Goal: Task Accomplishment & Management: Use online tool/utility

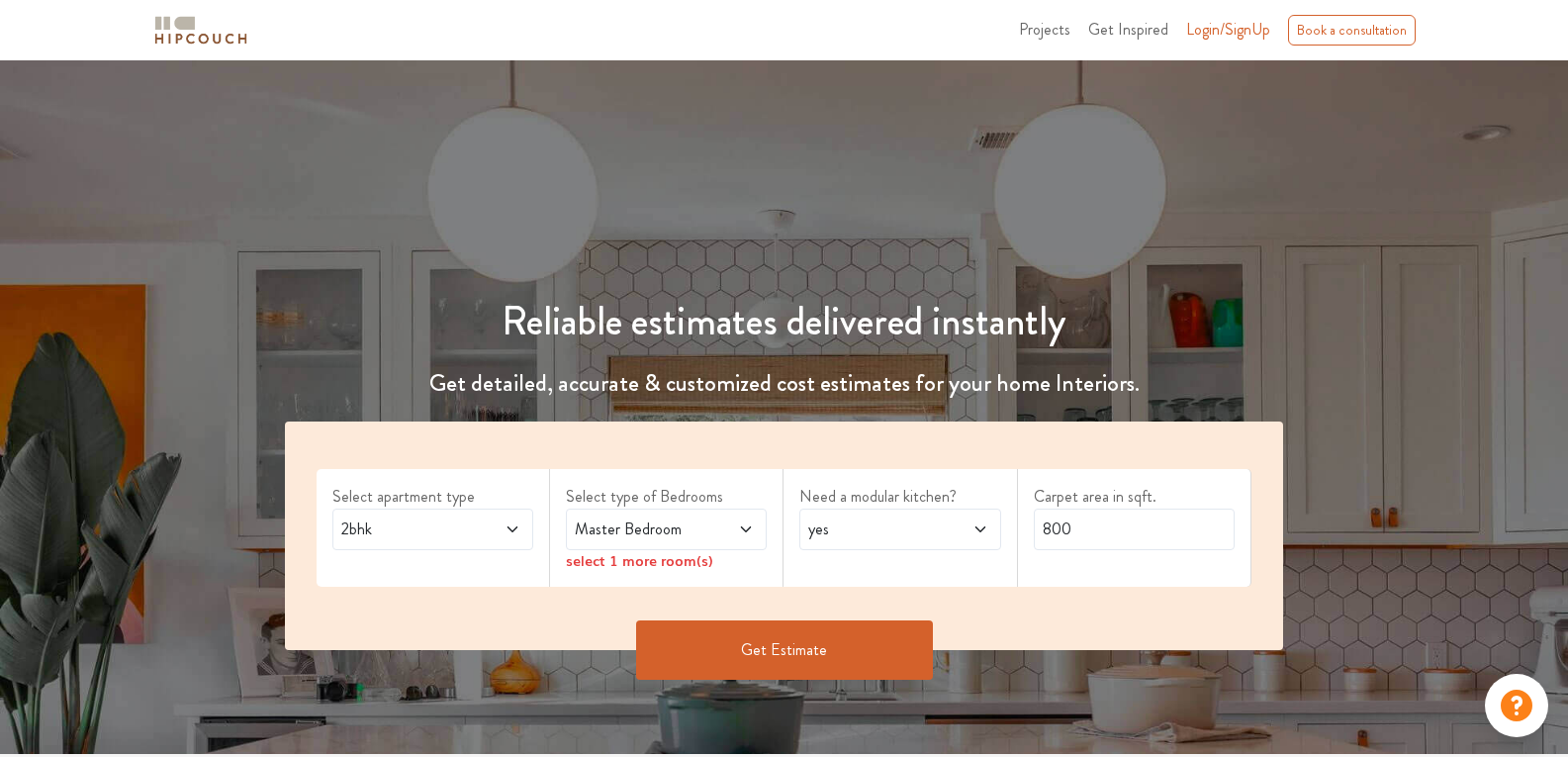
click at [732, 527] on span at bounding box center [731, 530] width 46 height 24
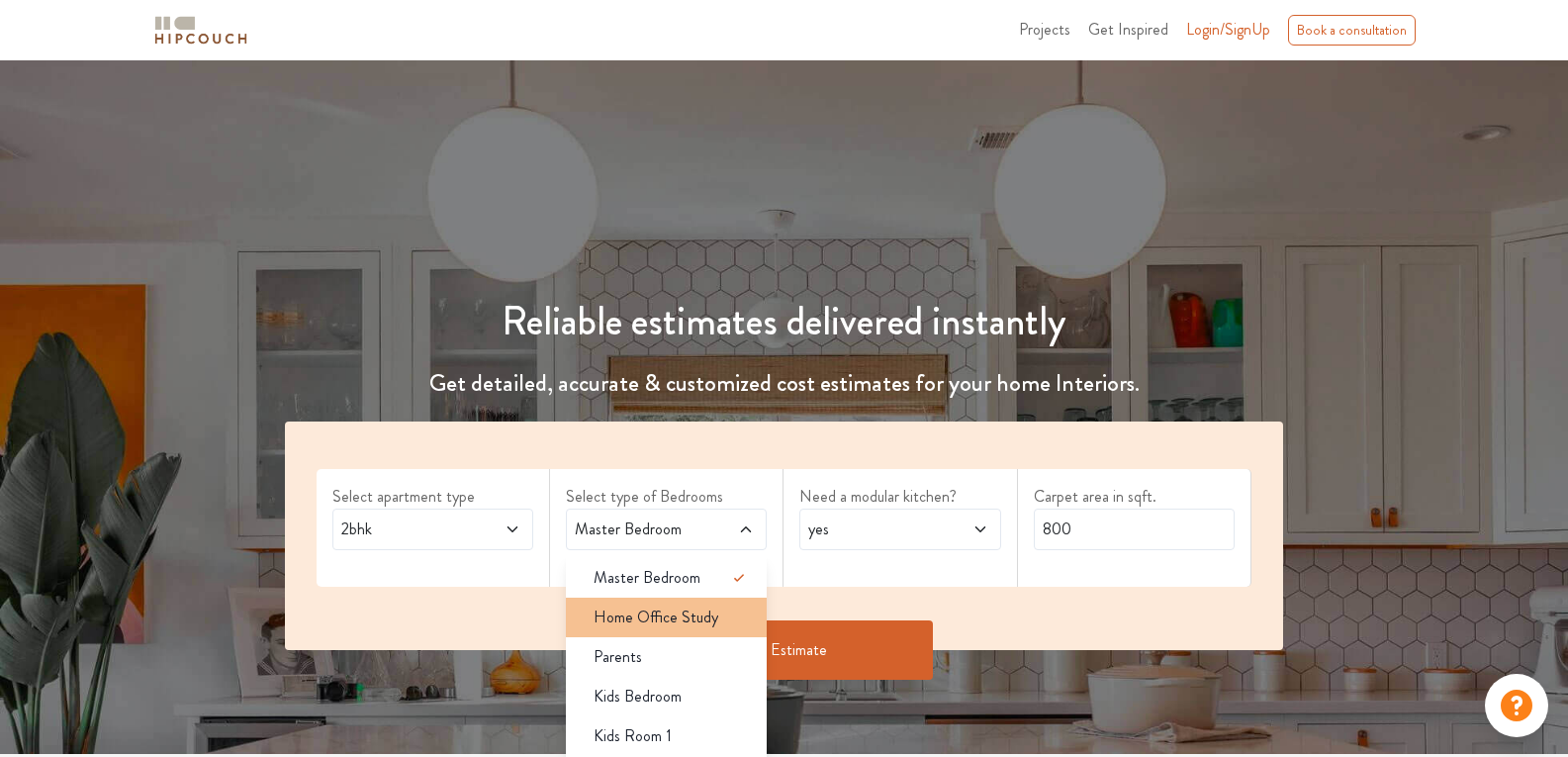
click at [675, 602] on li "Home Office Study" at bounding box center [665, 617] width 200 height 40
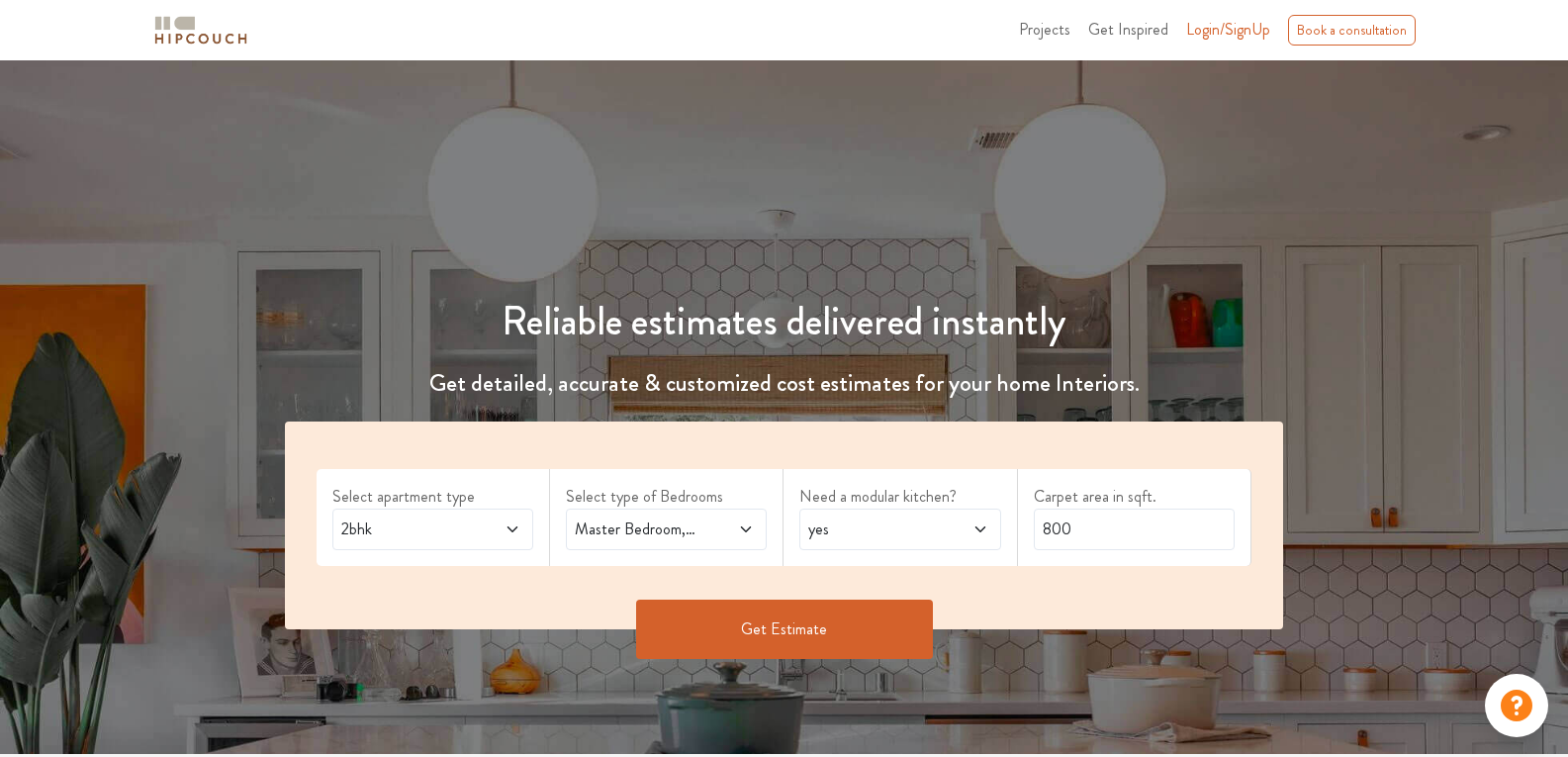
click at [799, 619] on button "Get Estimate" at bounding box center [785, 629] width 297 height 60
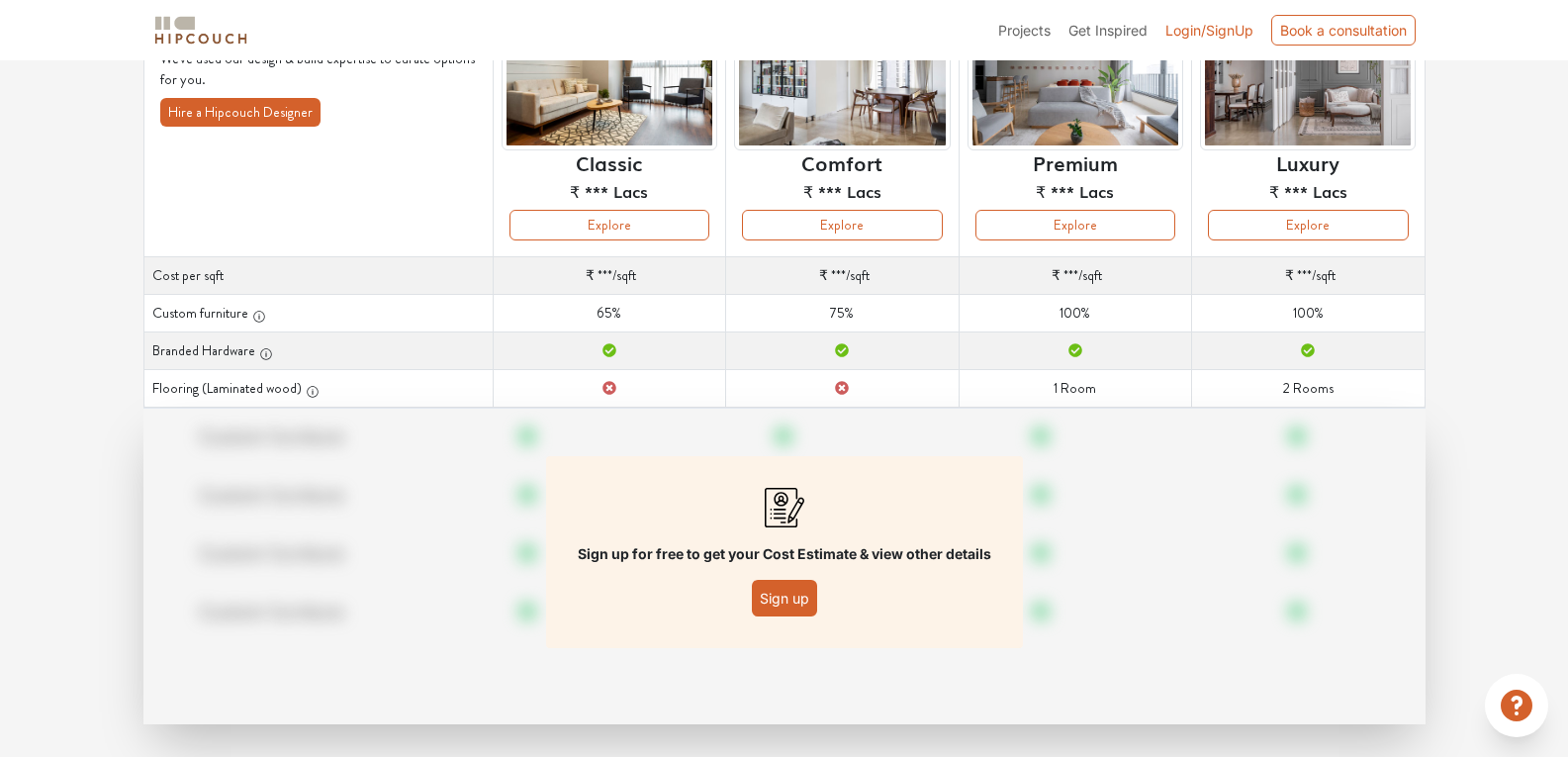
scroll to position [215, 0]
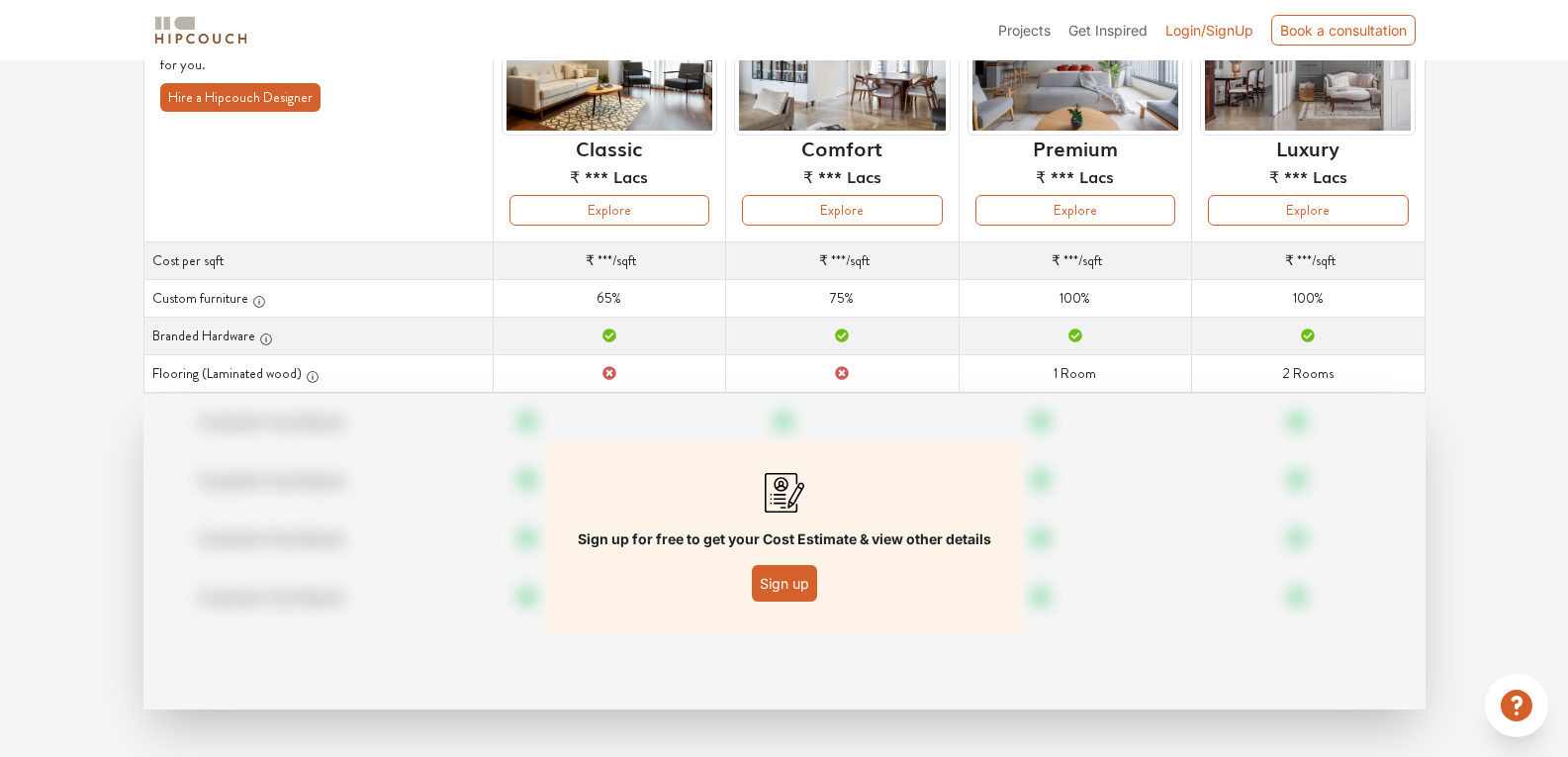
click at [768, 569] on button "Sign up" at bounding box center [784, 582] width 65 height 37
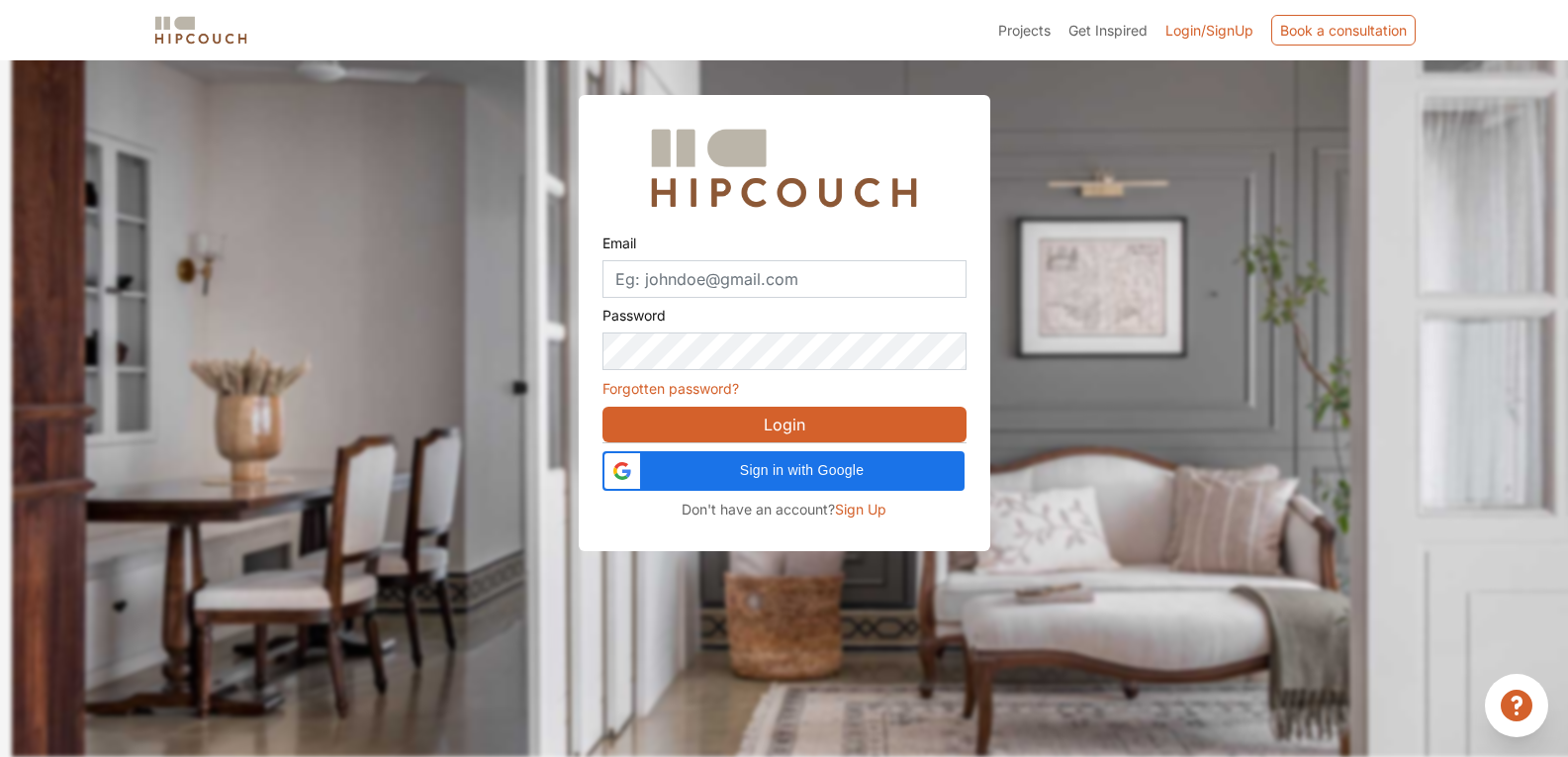
scroll to position [61, 0]
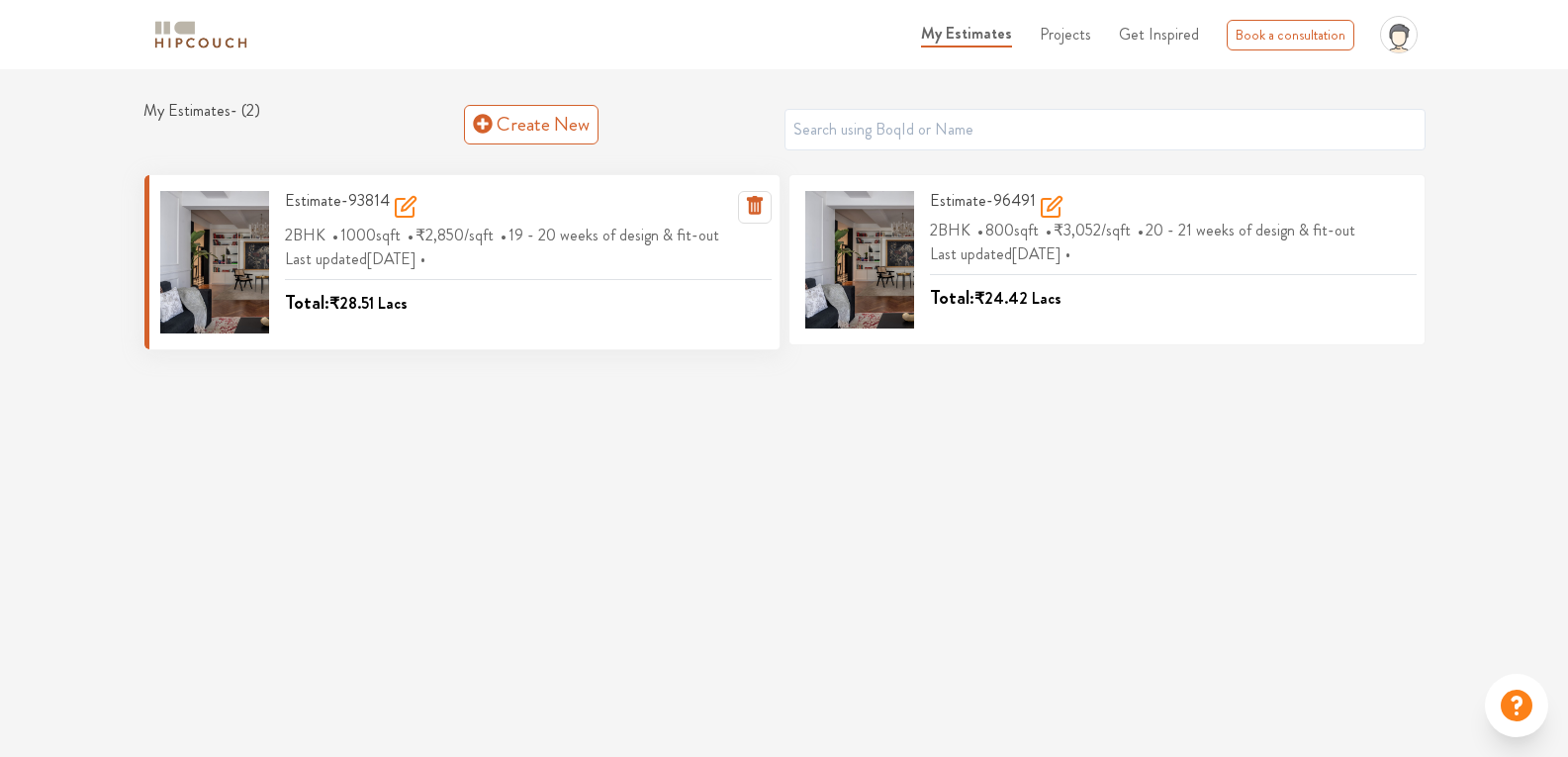
click at [397, 198] on icon at bounding box center [405, 207] width 18 height 18
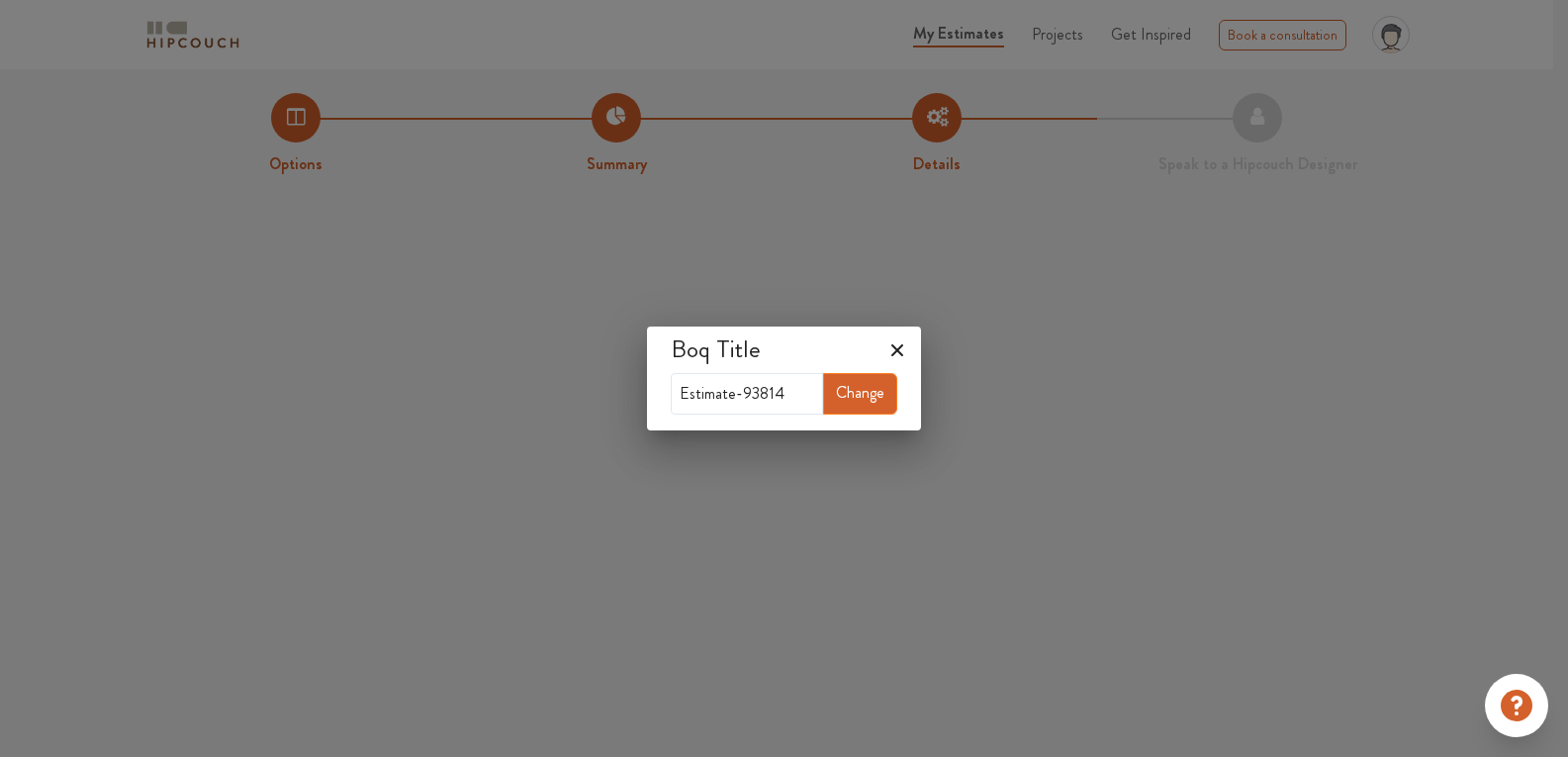
click at [904, 349] on icon at bounding box center [898, 350] width 12 height 12
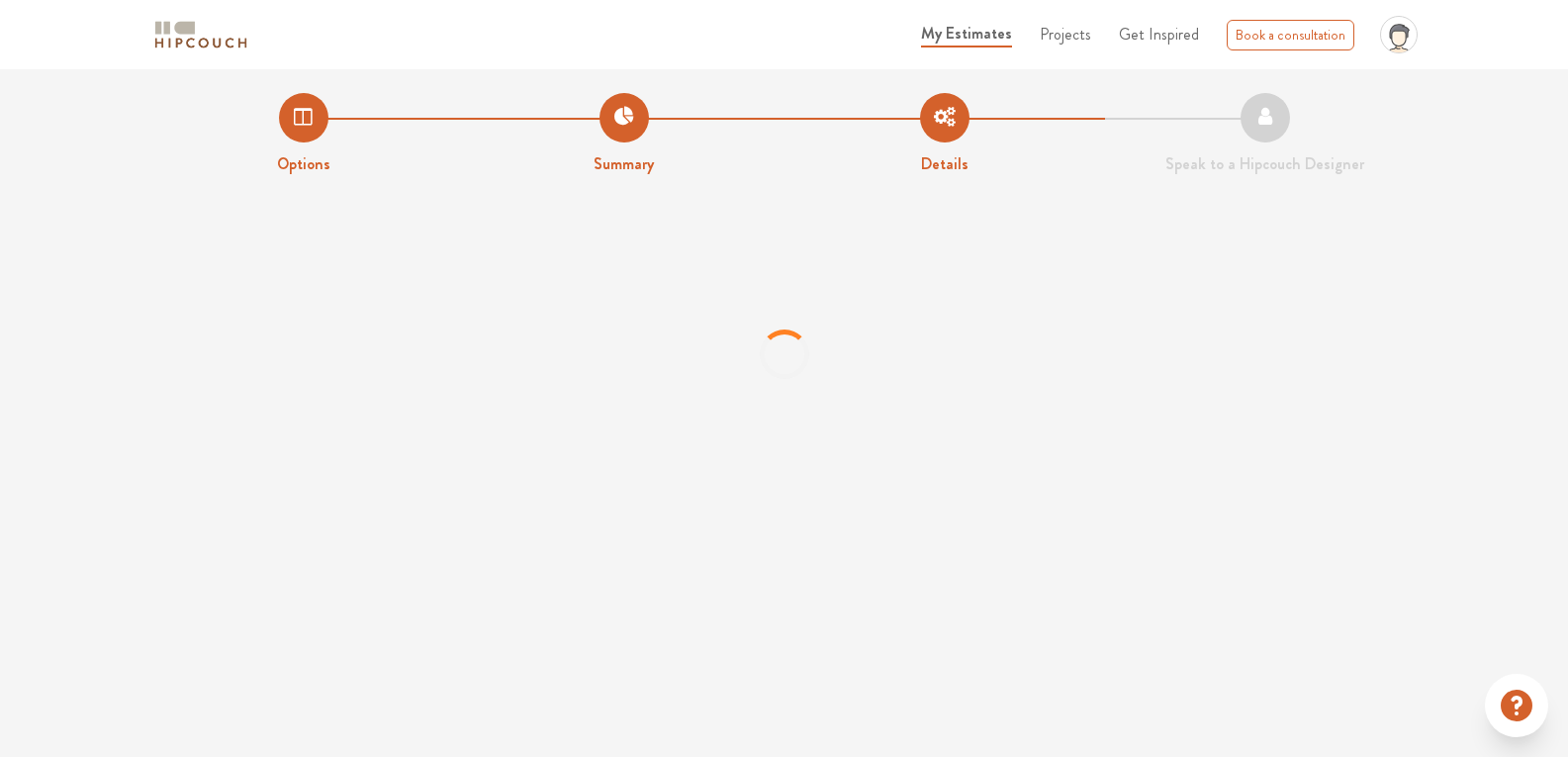
click at [303, 107] on li "Options" at bounding box center [303, 134] width 320 height 83
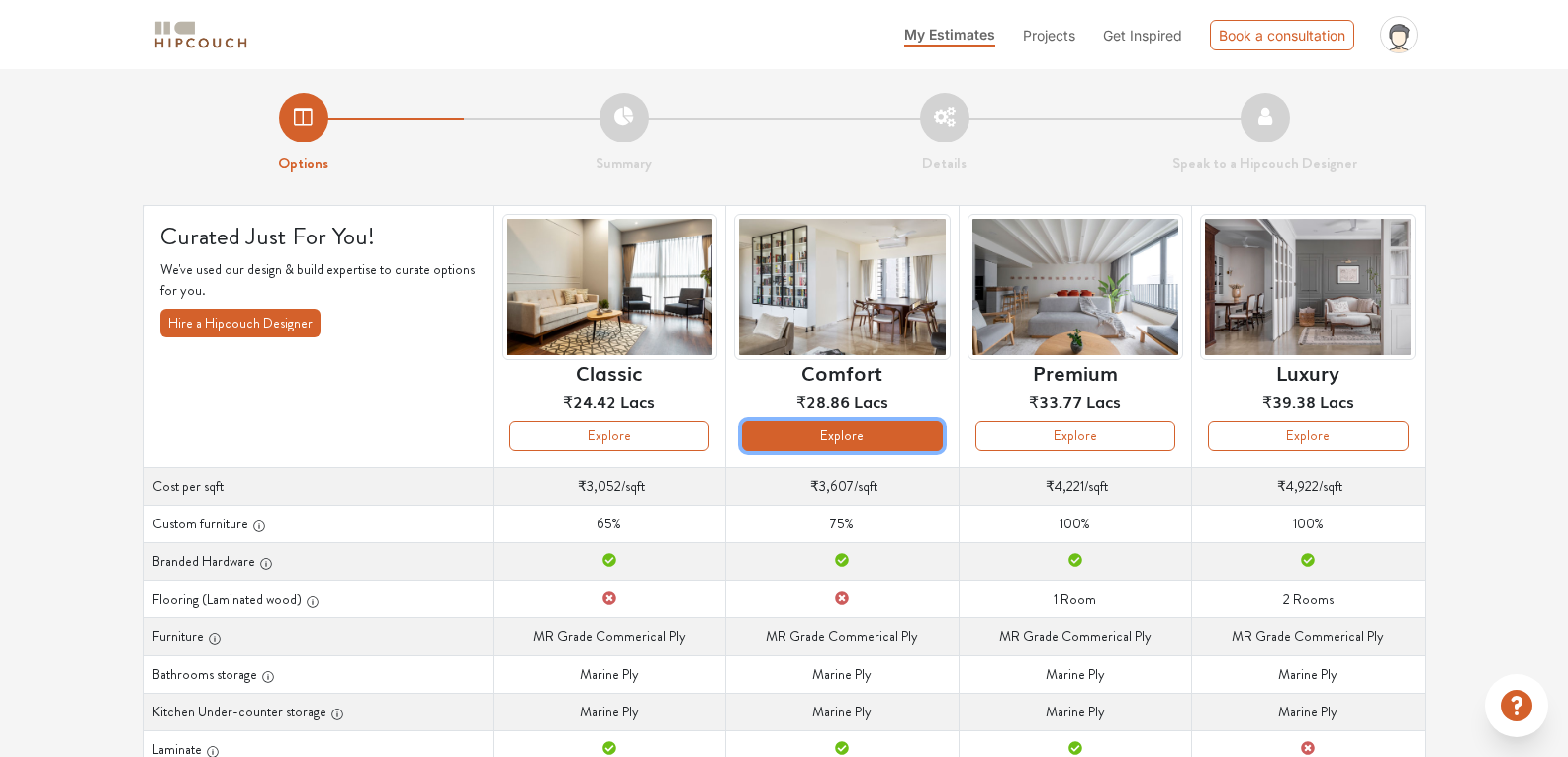
click at [798, 430] on button "Explore" at bounding box center [842, 436] width 199 height 31
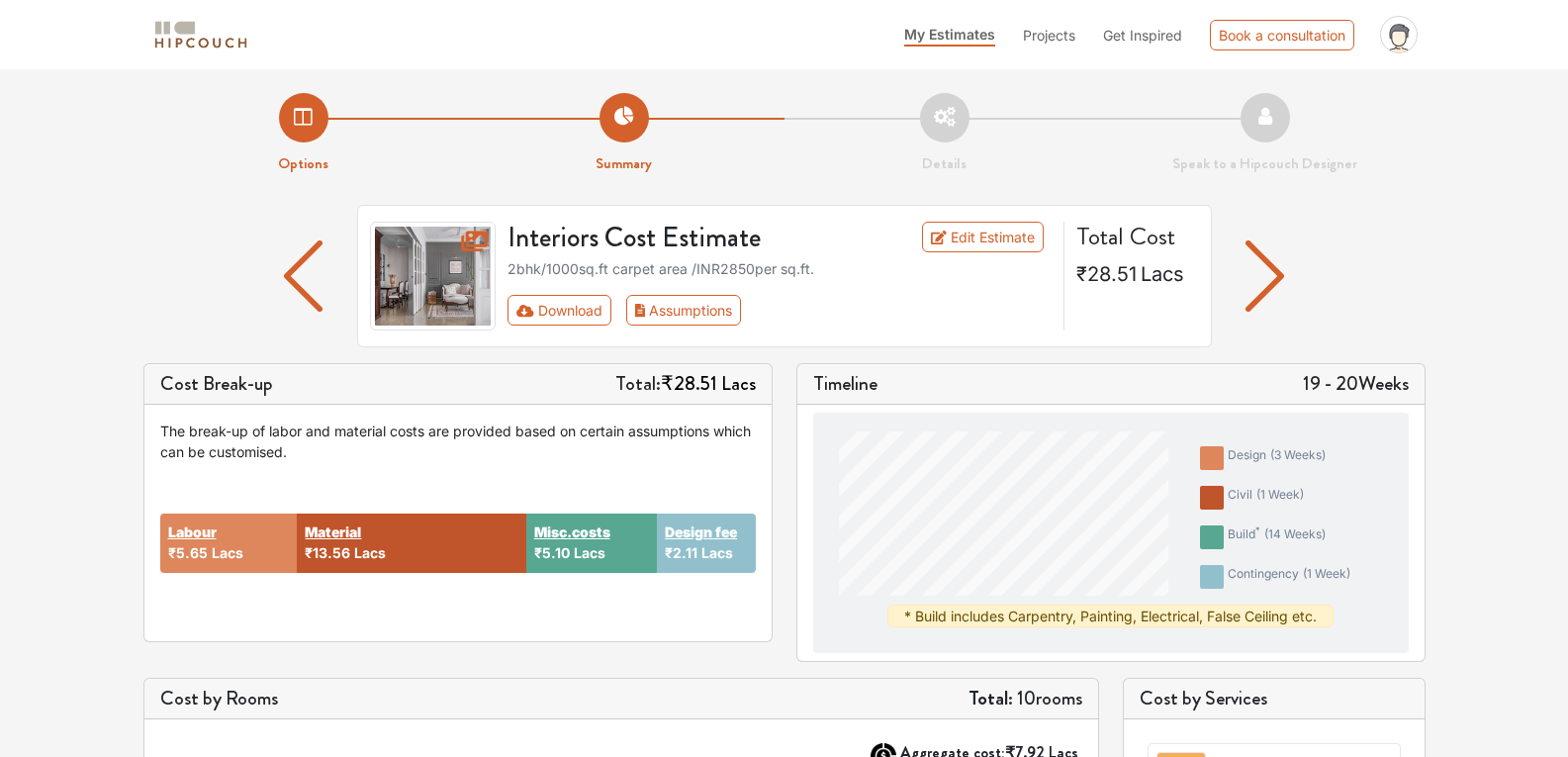
click at [685, 376] on span "₹28.51" at bounding box center [689, 383] width 57 height 29
click at [1275, 291] on img "button" at bounding box center [1265, 275] width 39 height 71
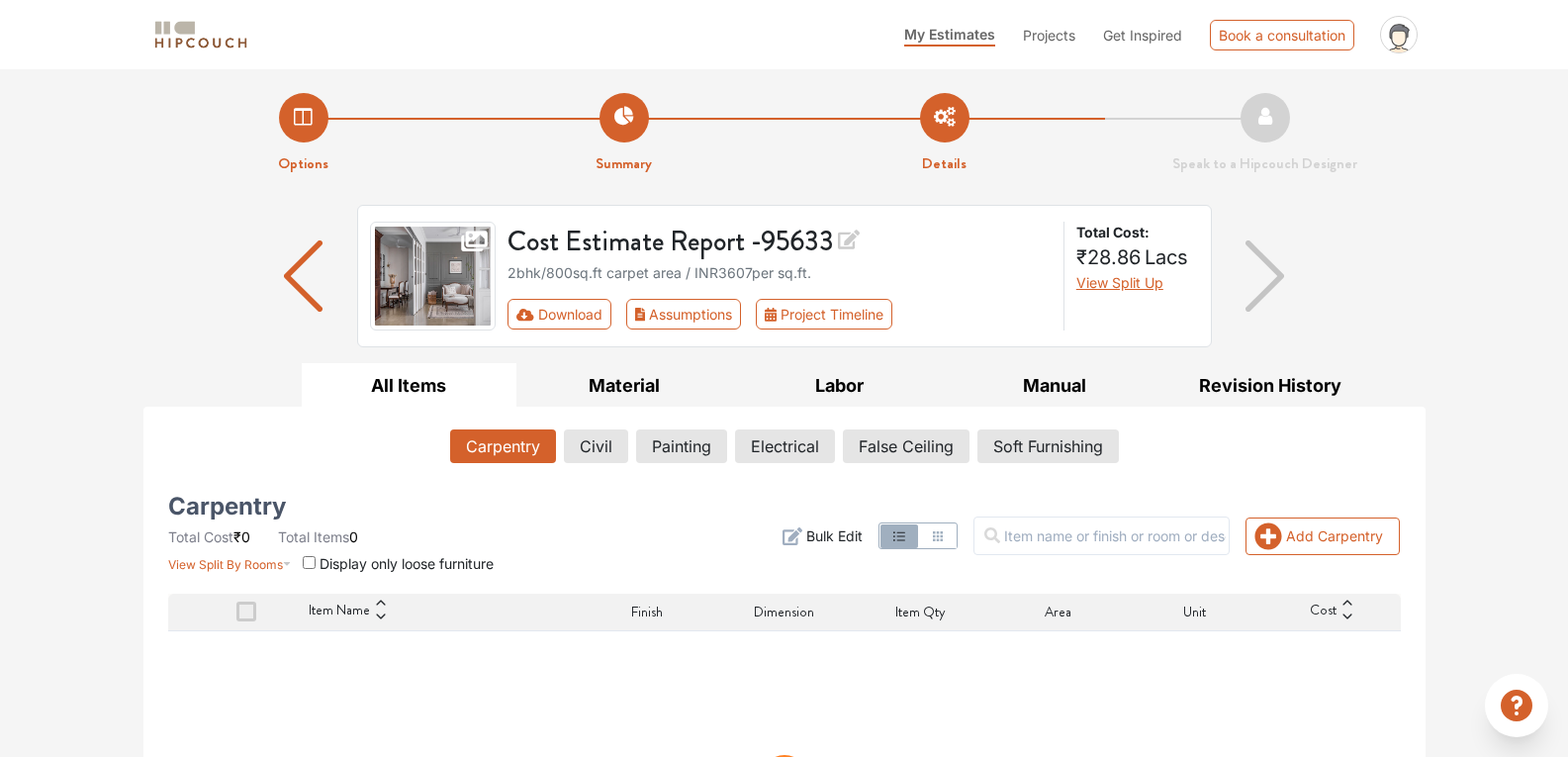
click at [271, 286] on div at bounding box center [303, 275] width 107 height 143
click at [309, 268] on img "button" at bounding box center [303, 275] width 39 height 71
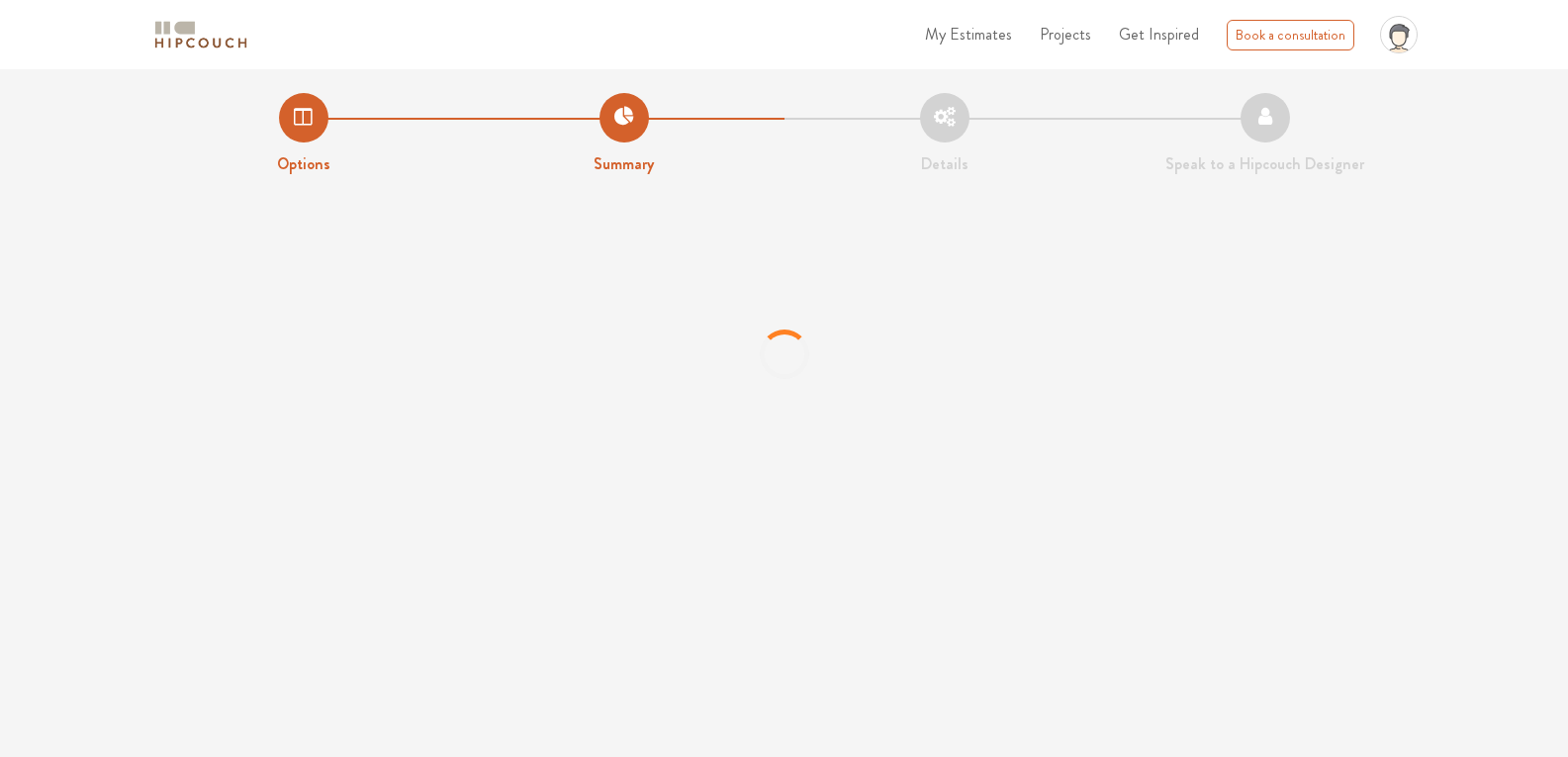
click at [949, 122] on li "Details" at bounding box center [945, 134] width 320 height 83
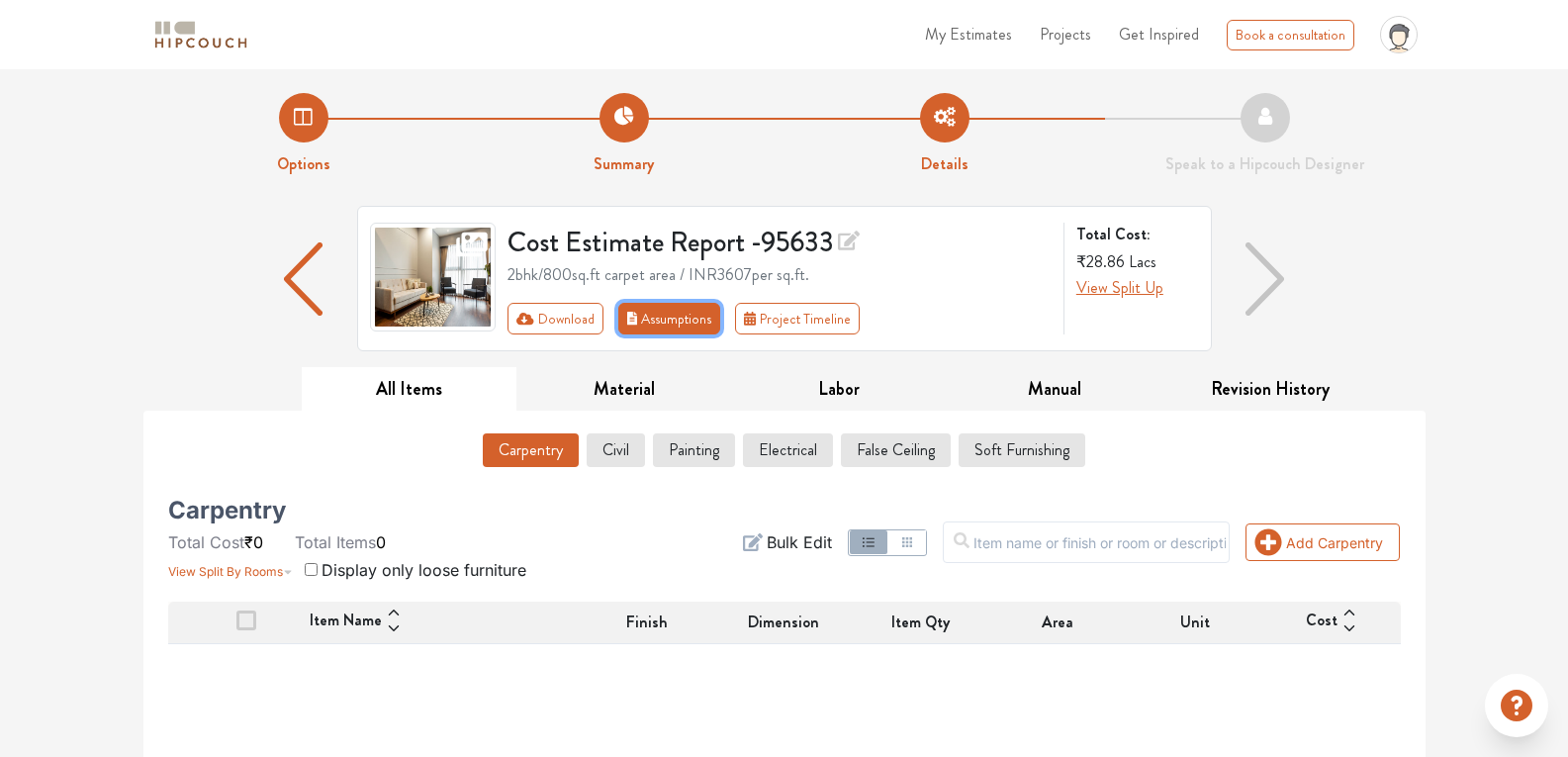
click at [627, 316] on icon "First group" at bounding box center [632, 318] width 11 height 14
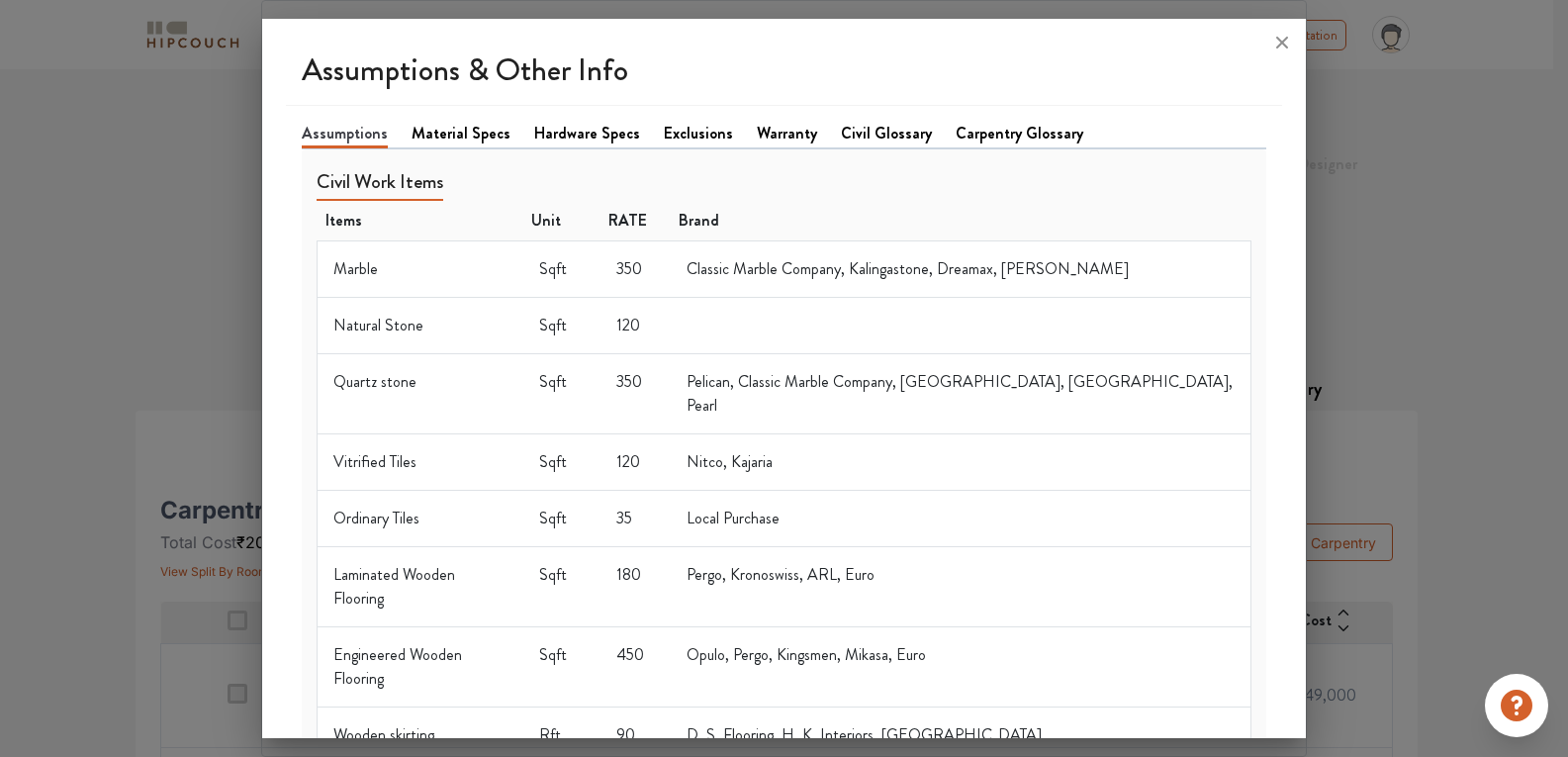
click at [493, 142] on link "Material Specs" at bounding box center [461, 134] width 99 height 24
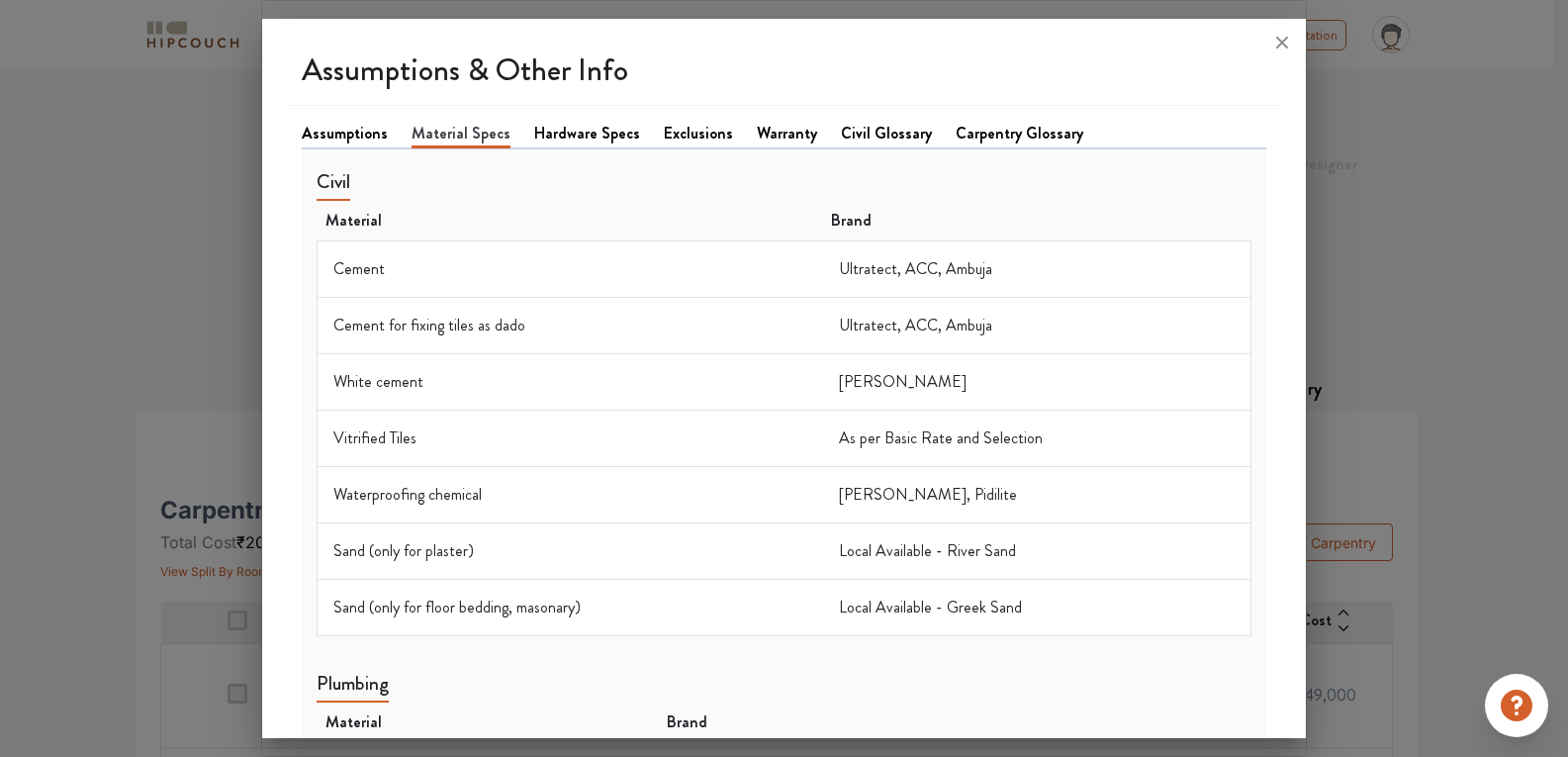
click at [546, 134] on link "Hardware Specs" at bounding box center [588, 134] width 106 height 24
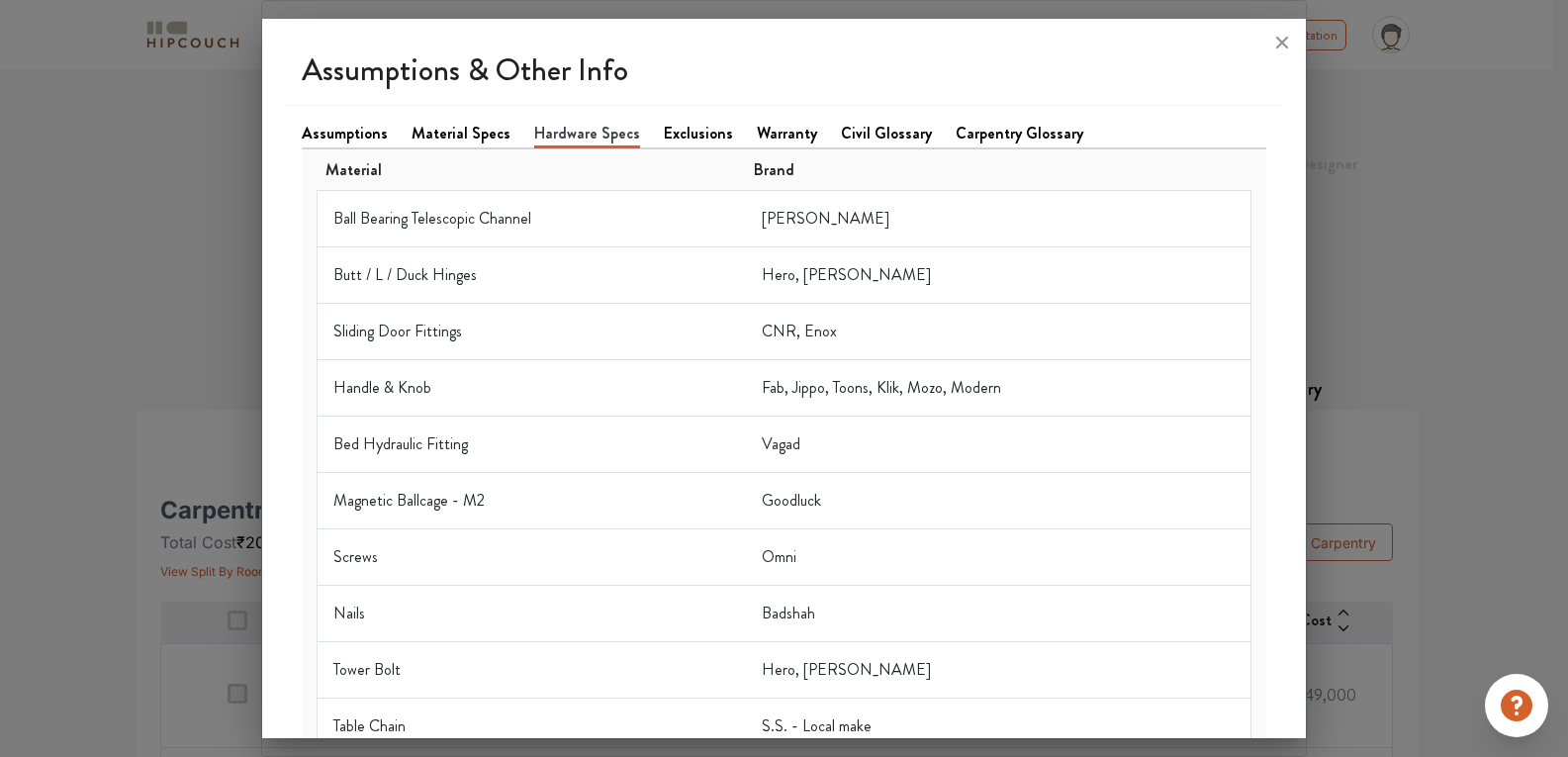
click at [687, 131] on link "Exclusions" at bounding box center [698, 134] width 69 height 24
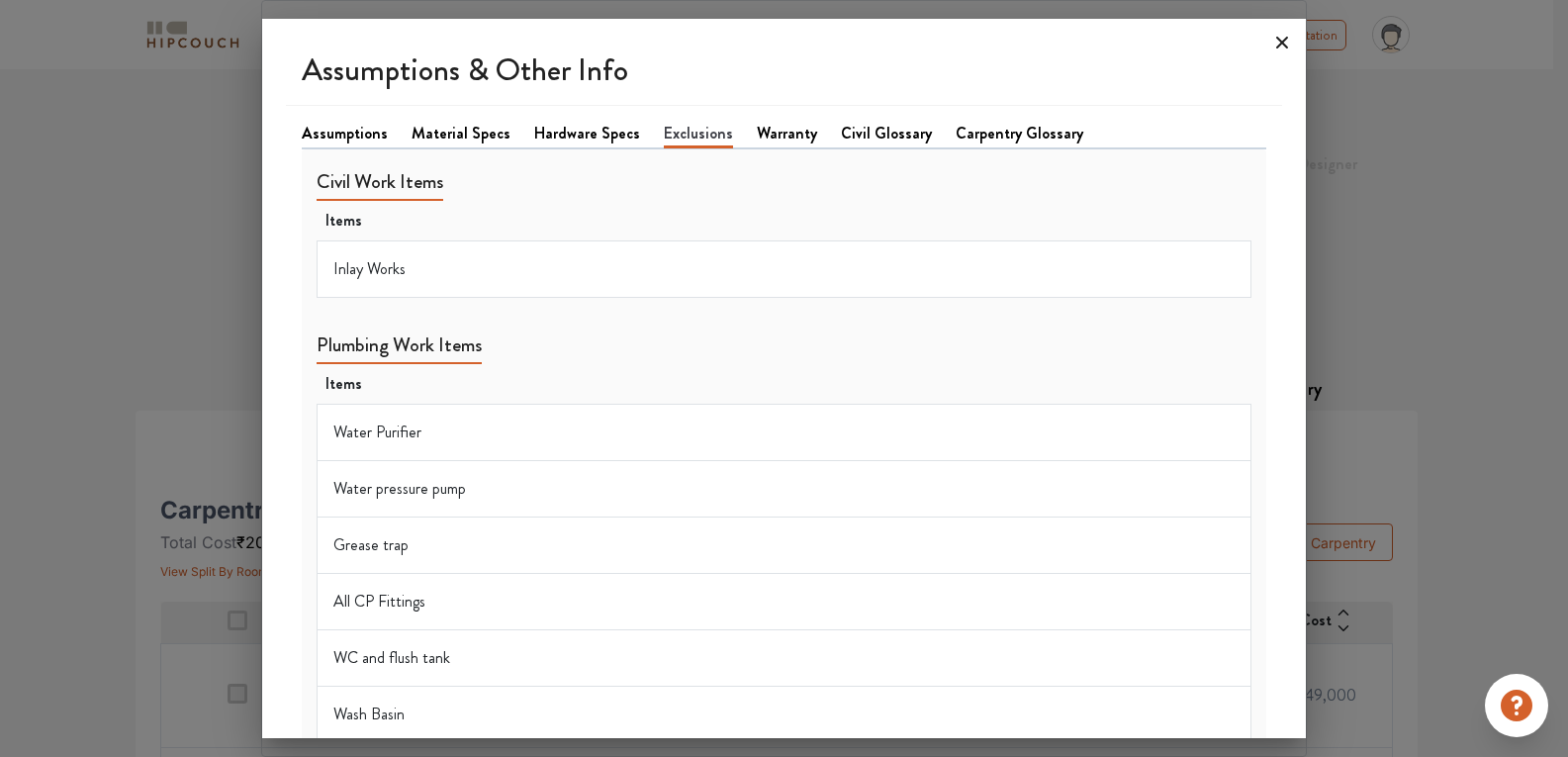
click at [1269, 37] on icon at bounding box center [1283, 43] width 32 height 32
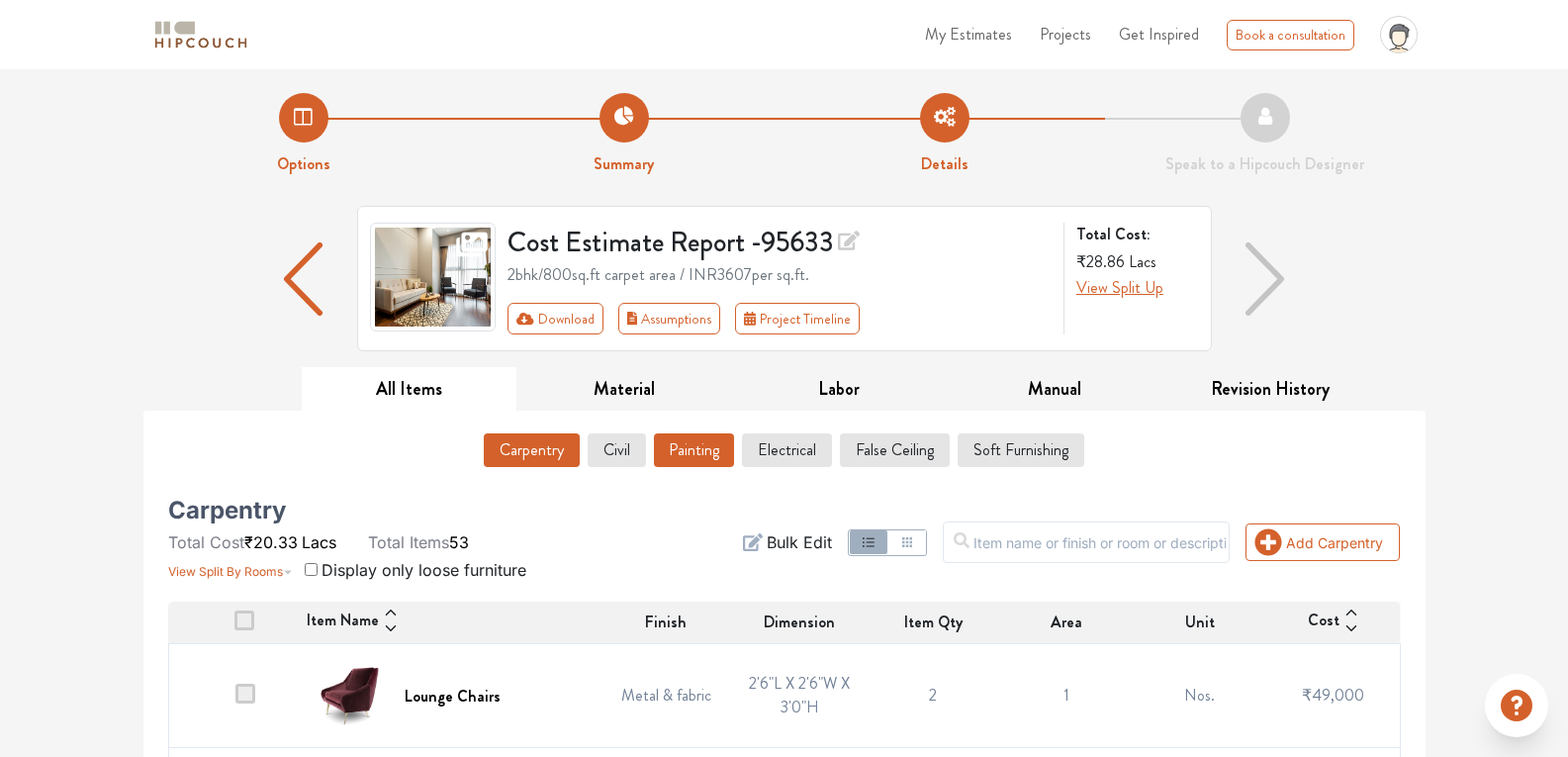
click at [674, 462] on button "Painting" at bounding box center [694, 451] width 80 height 34
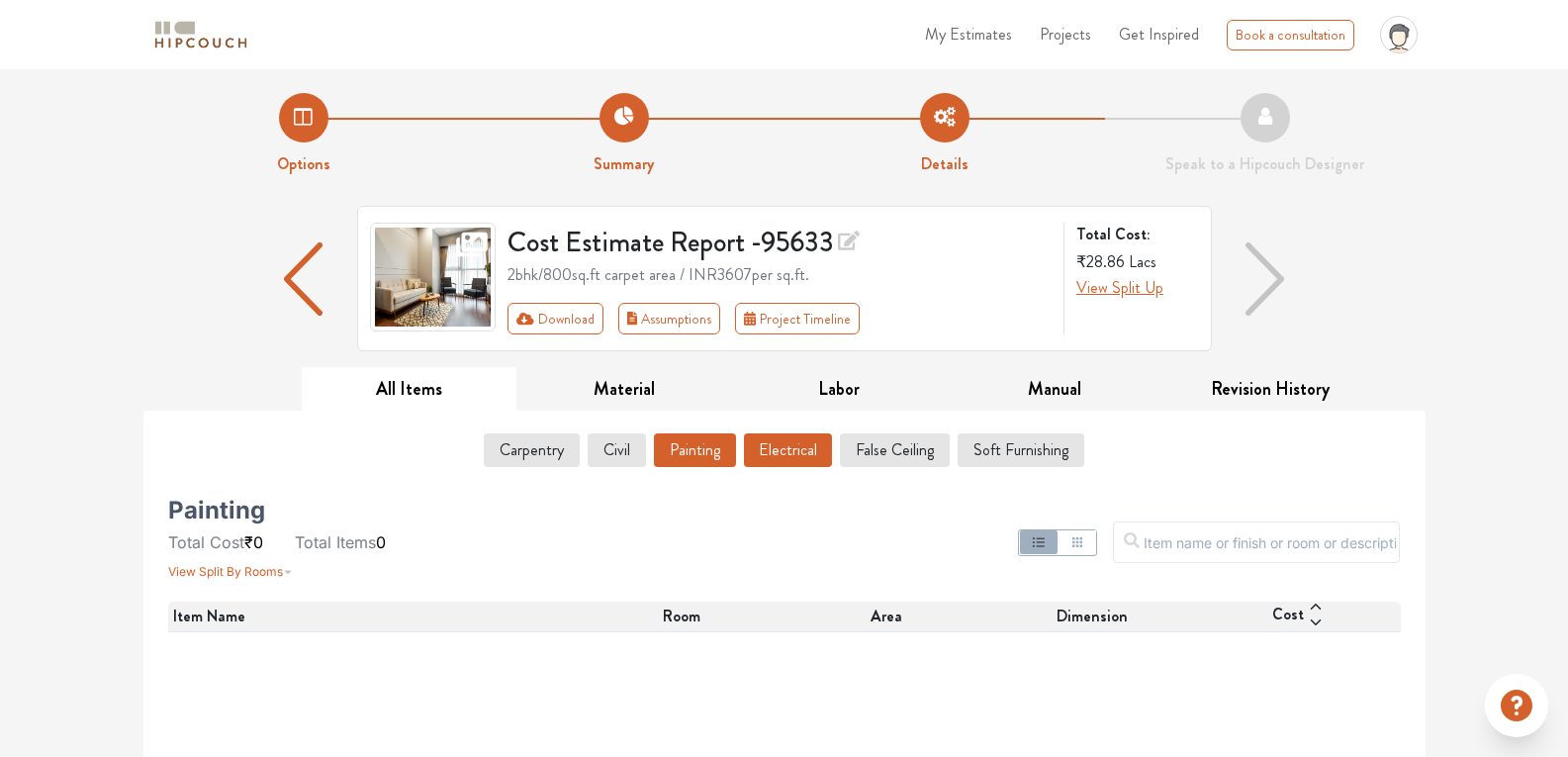
click at [766, 451] on button "Electrical" at bounding box center [788, 451] width 88 height 34
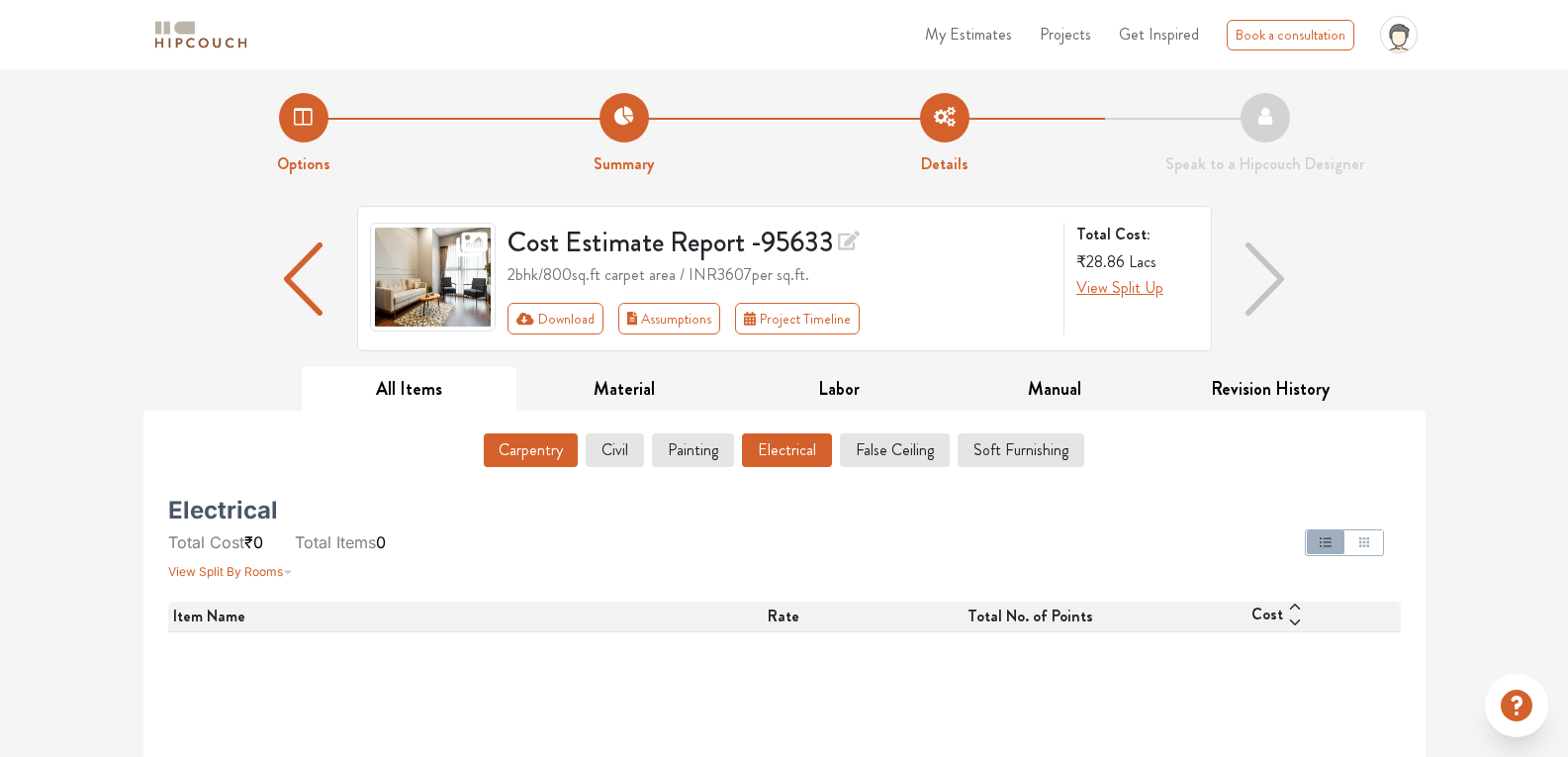
click at [571, 455] on button "Carpentry" at bounding box center [531, 451] width 94 height 34
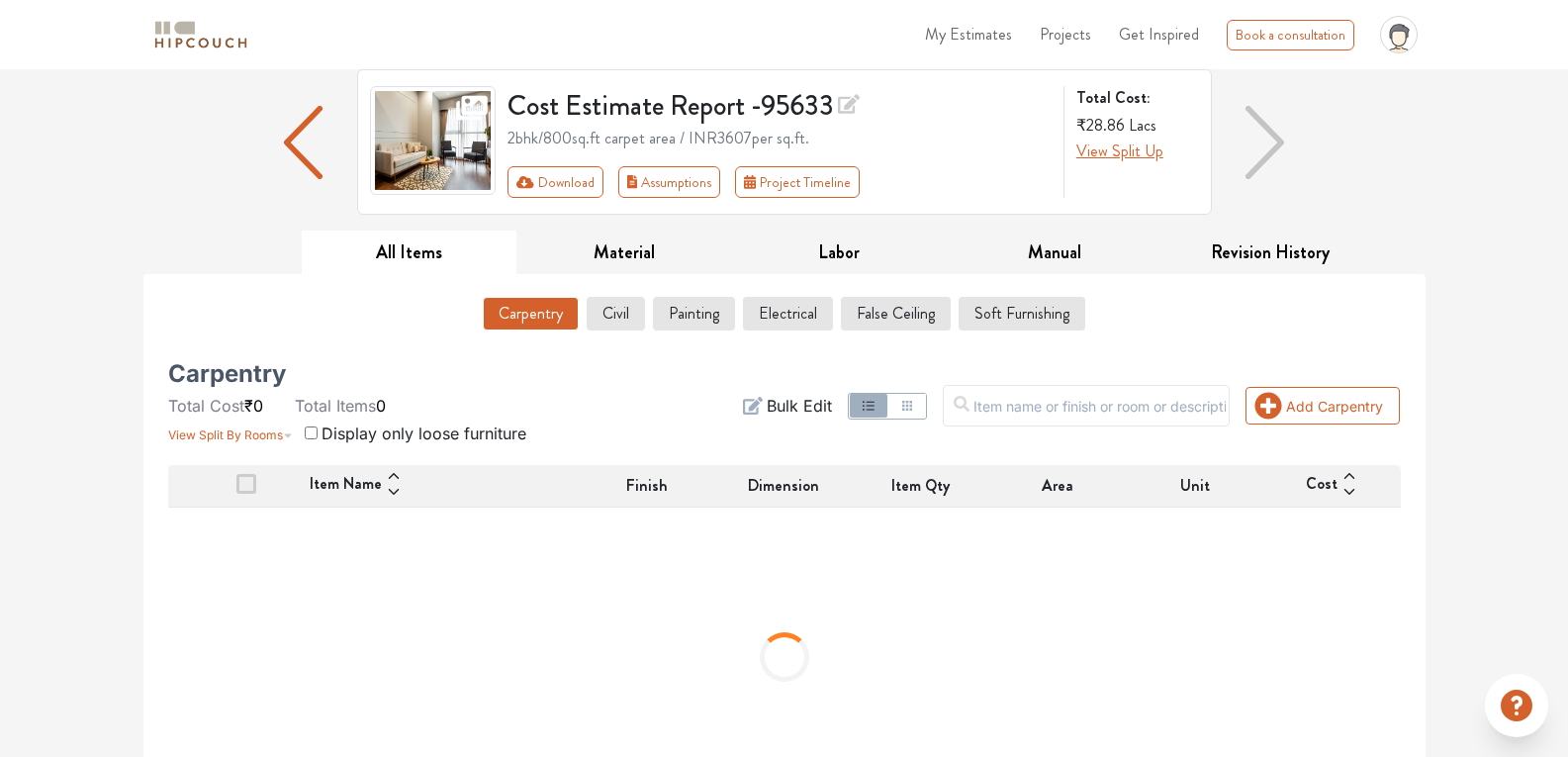
scroll to position [150, 0]
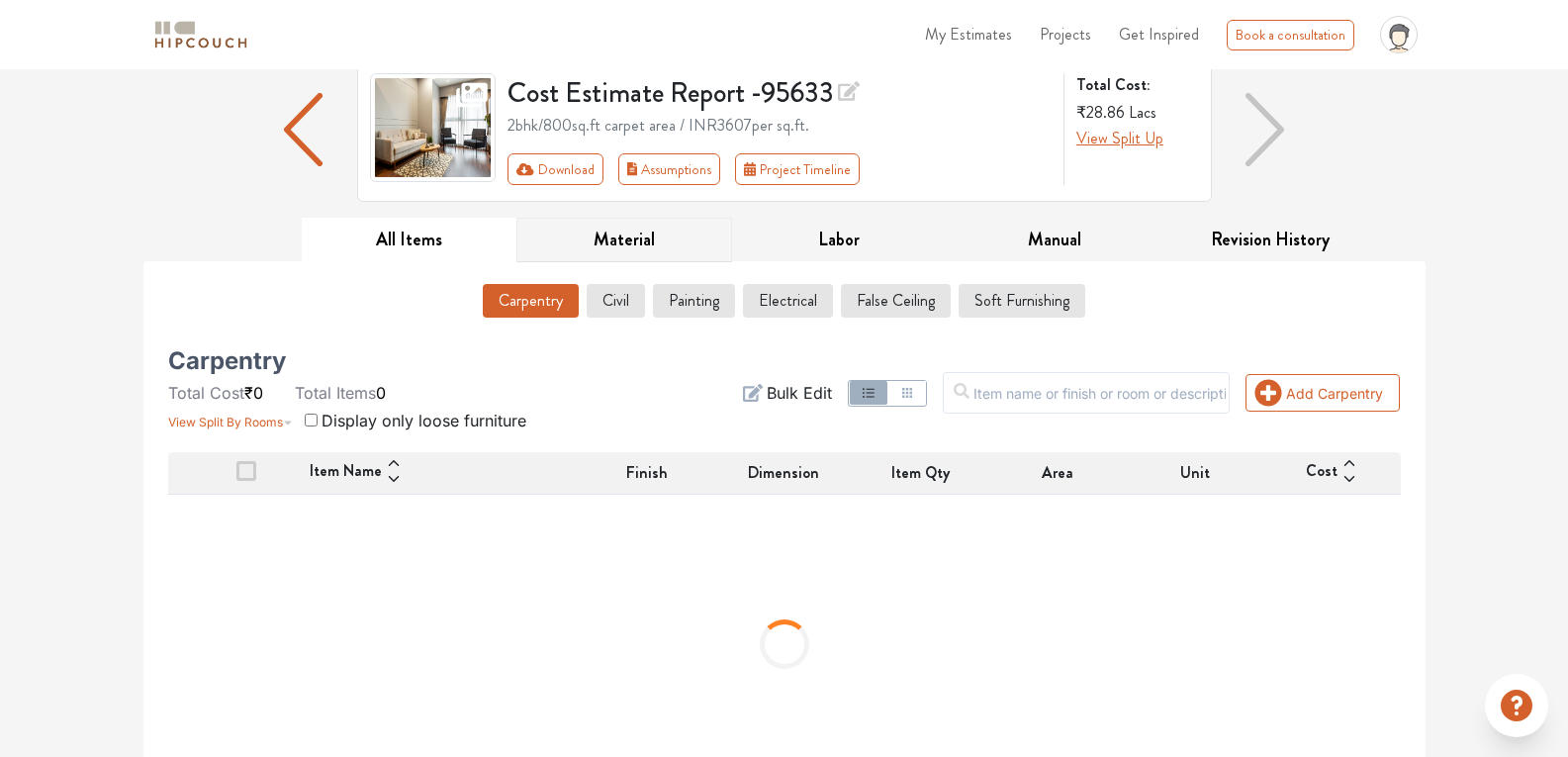
click at [671, 244] on button "Material" at bounding box center [624, 239] width 215 height 45
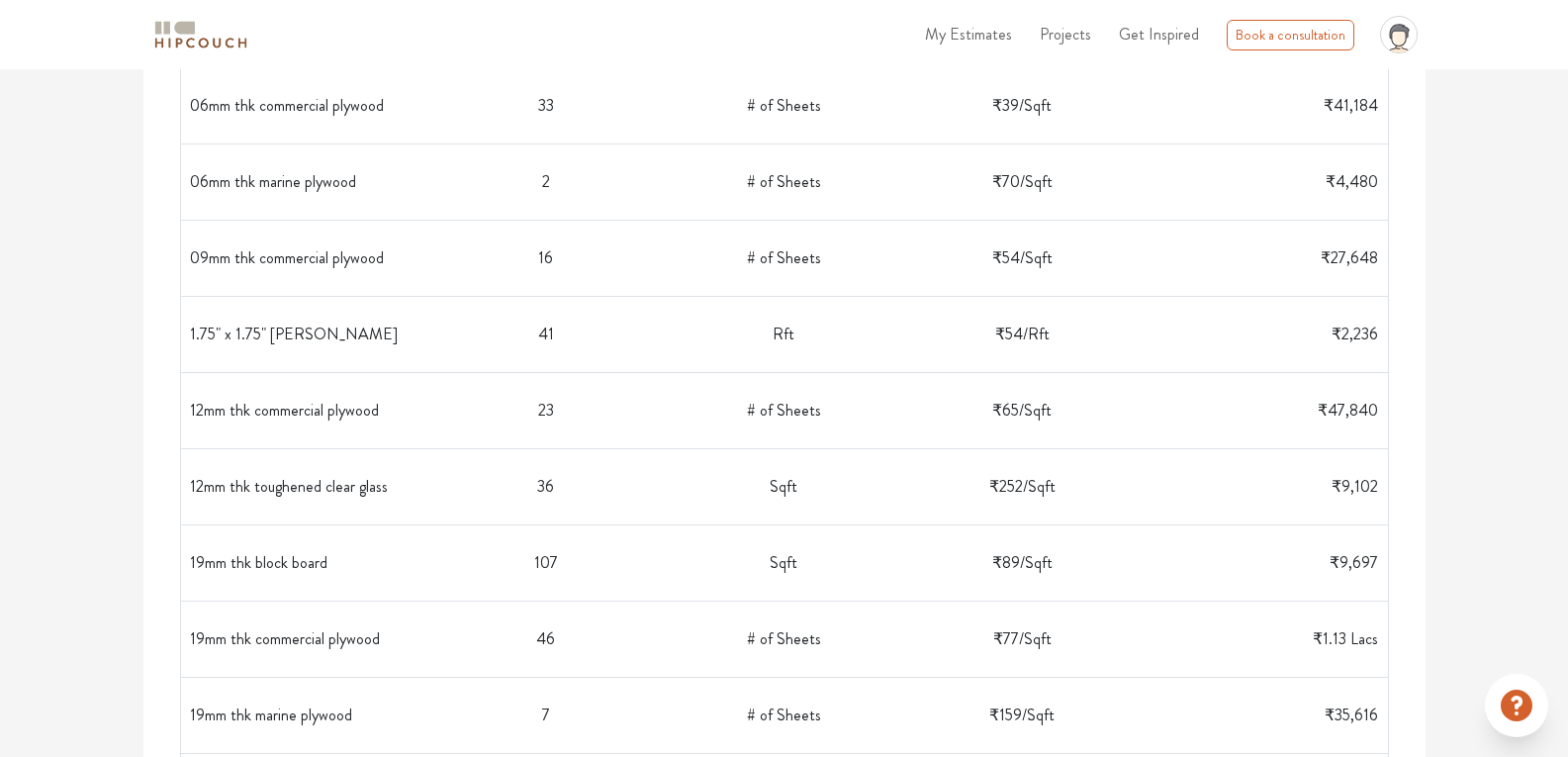
scroll to position [597, 0]
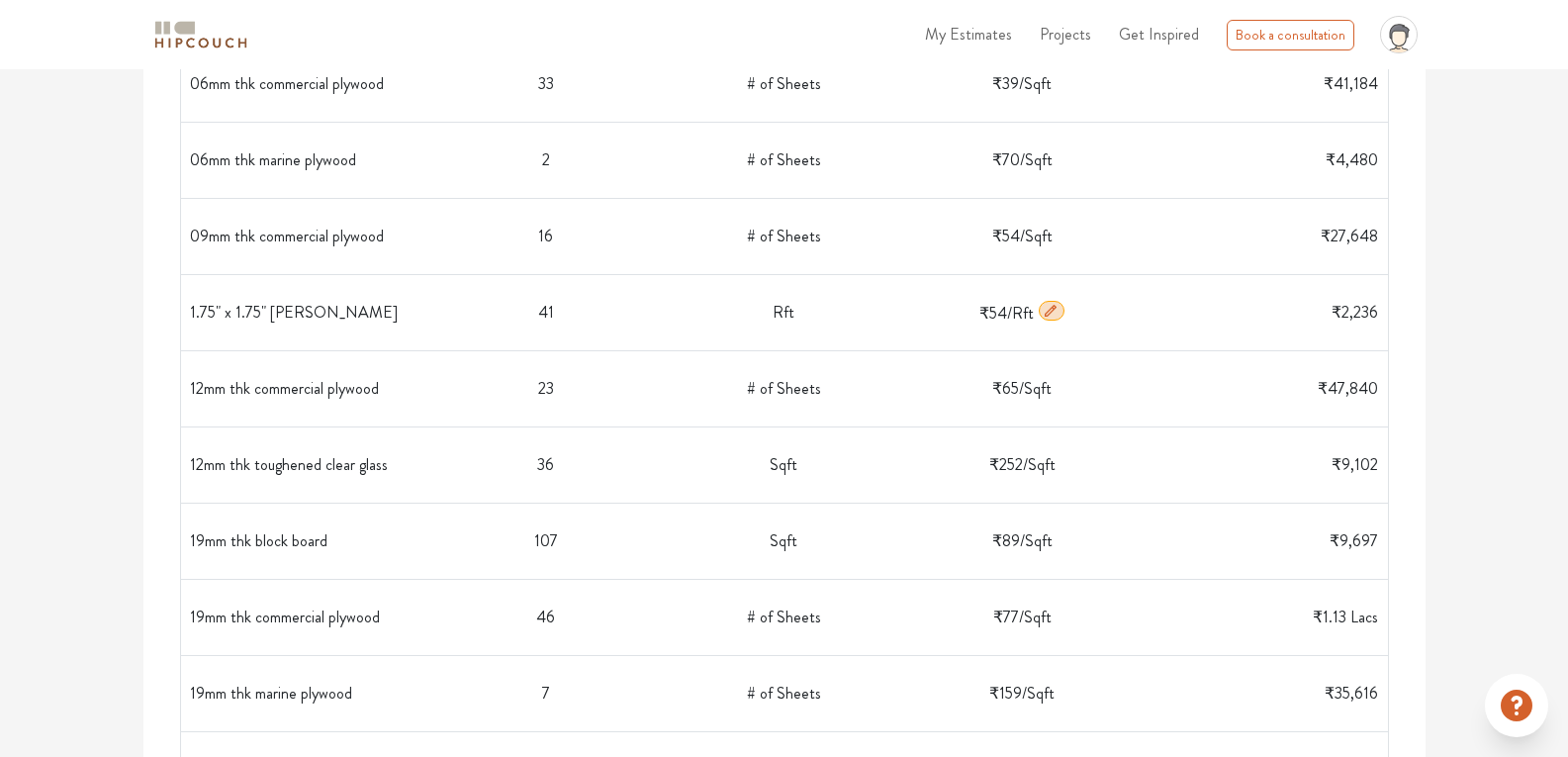
click at [1051, 310] on icon "button" at bounding box center [1051, 311] width 12 height 12
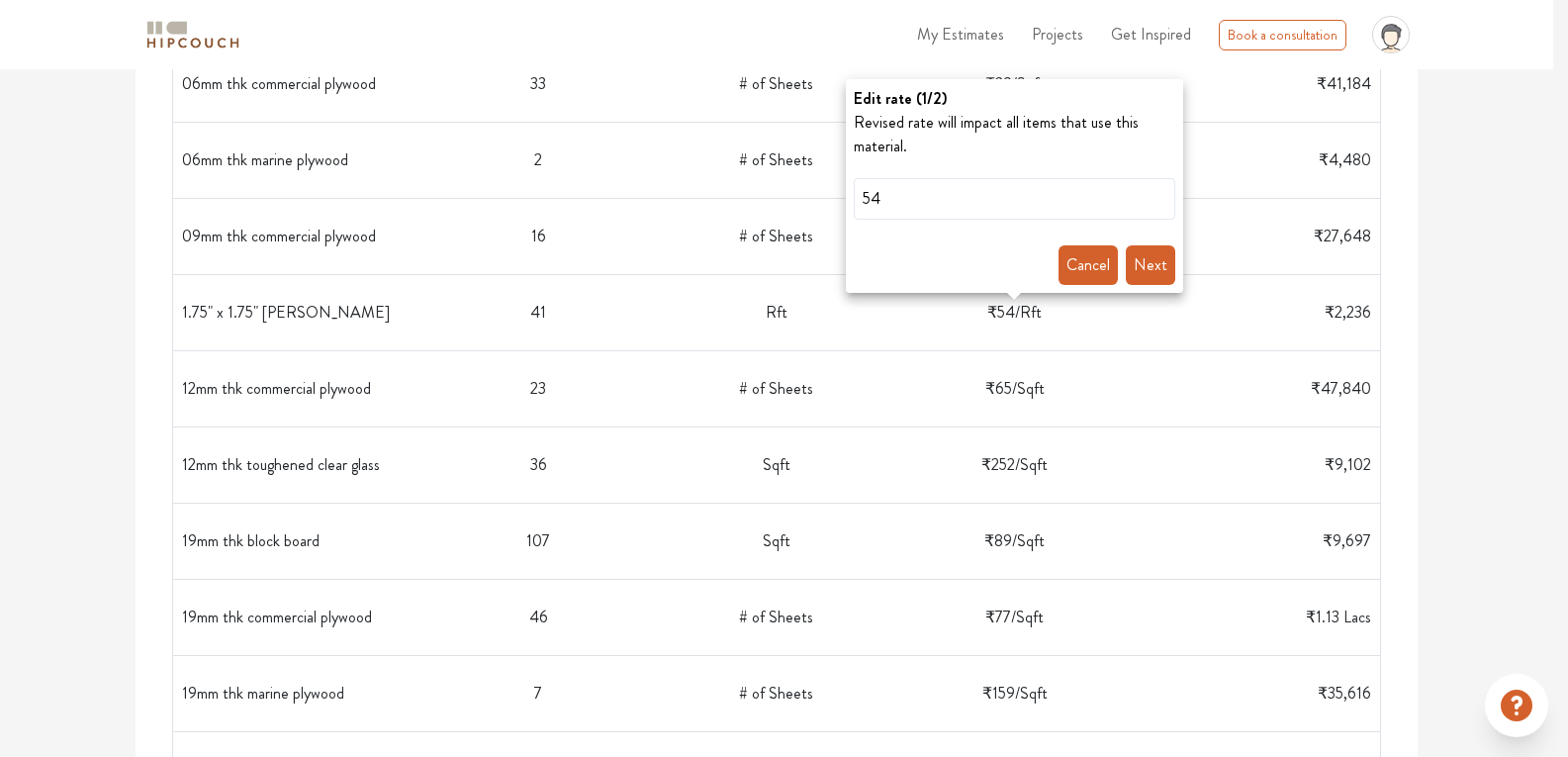
click at [1107, 267] on button "Cancel" at bounding box center [1088, 265] width 60 height 40
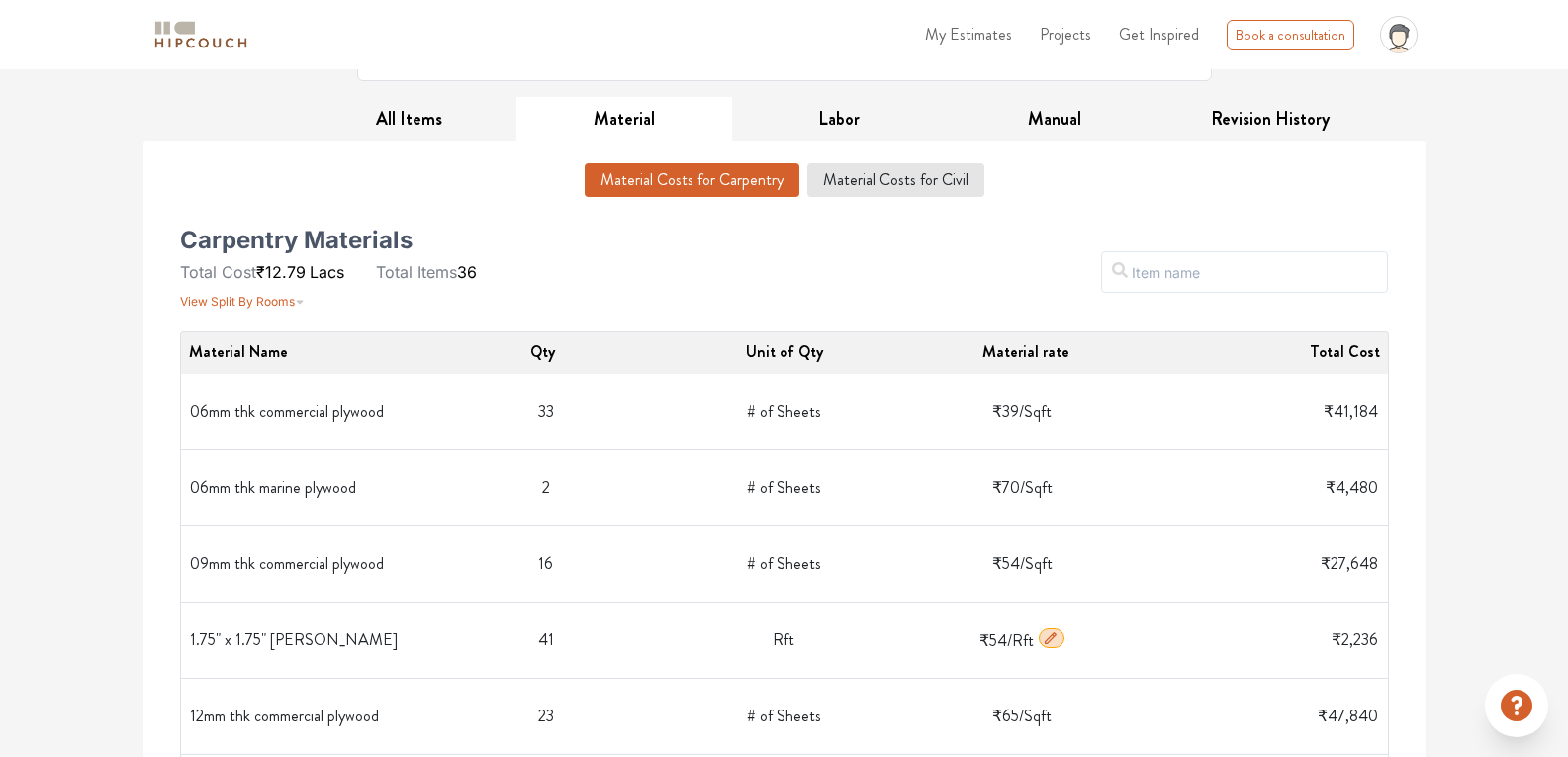
scroll to position [225, 0]
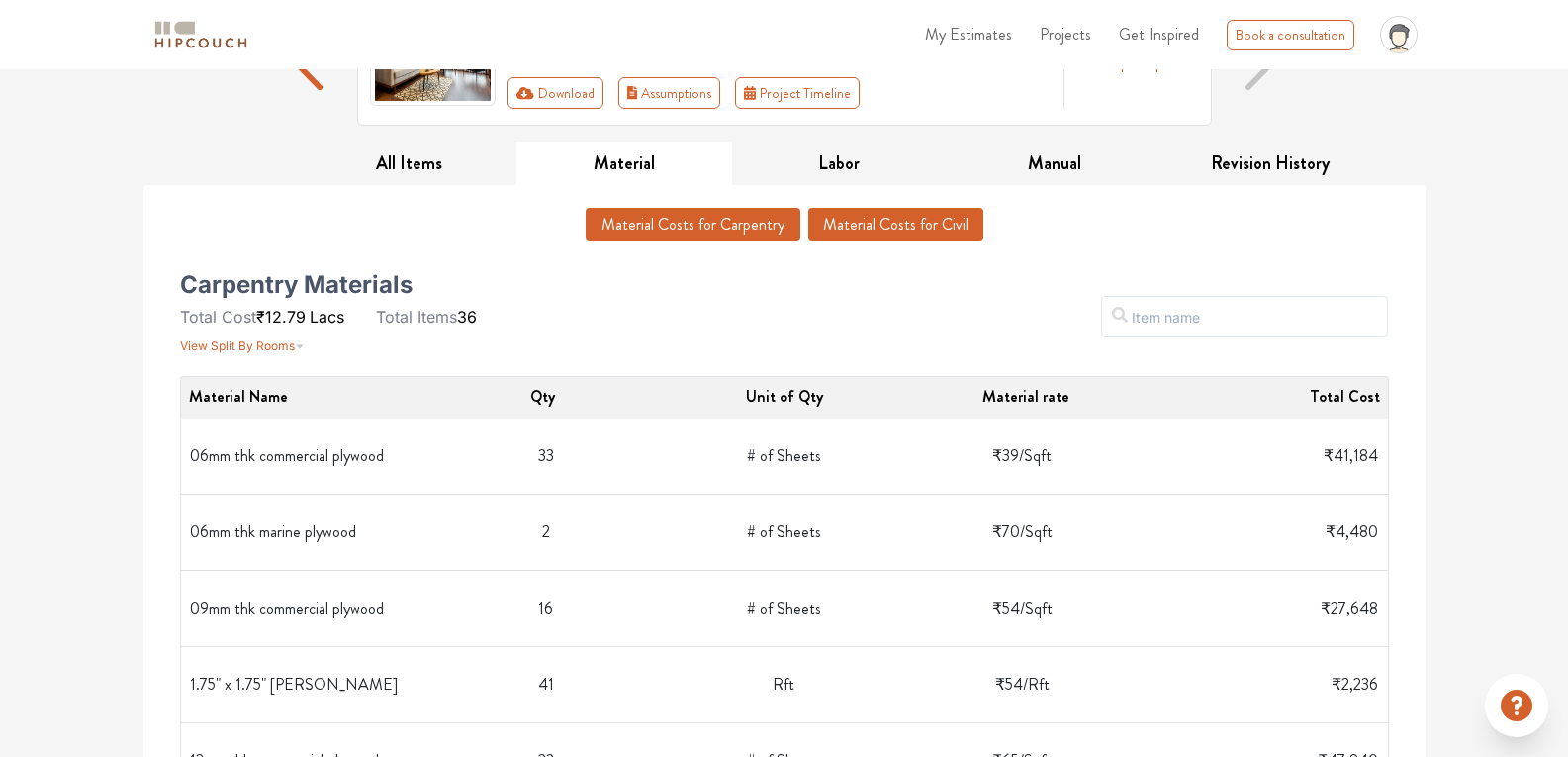
click at [841, 214] on button "Material Costs for Civil" at bounding box center [896, 224] width 176 height 34
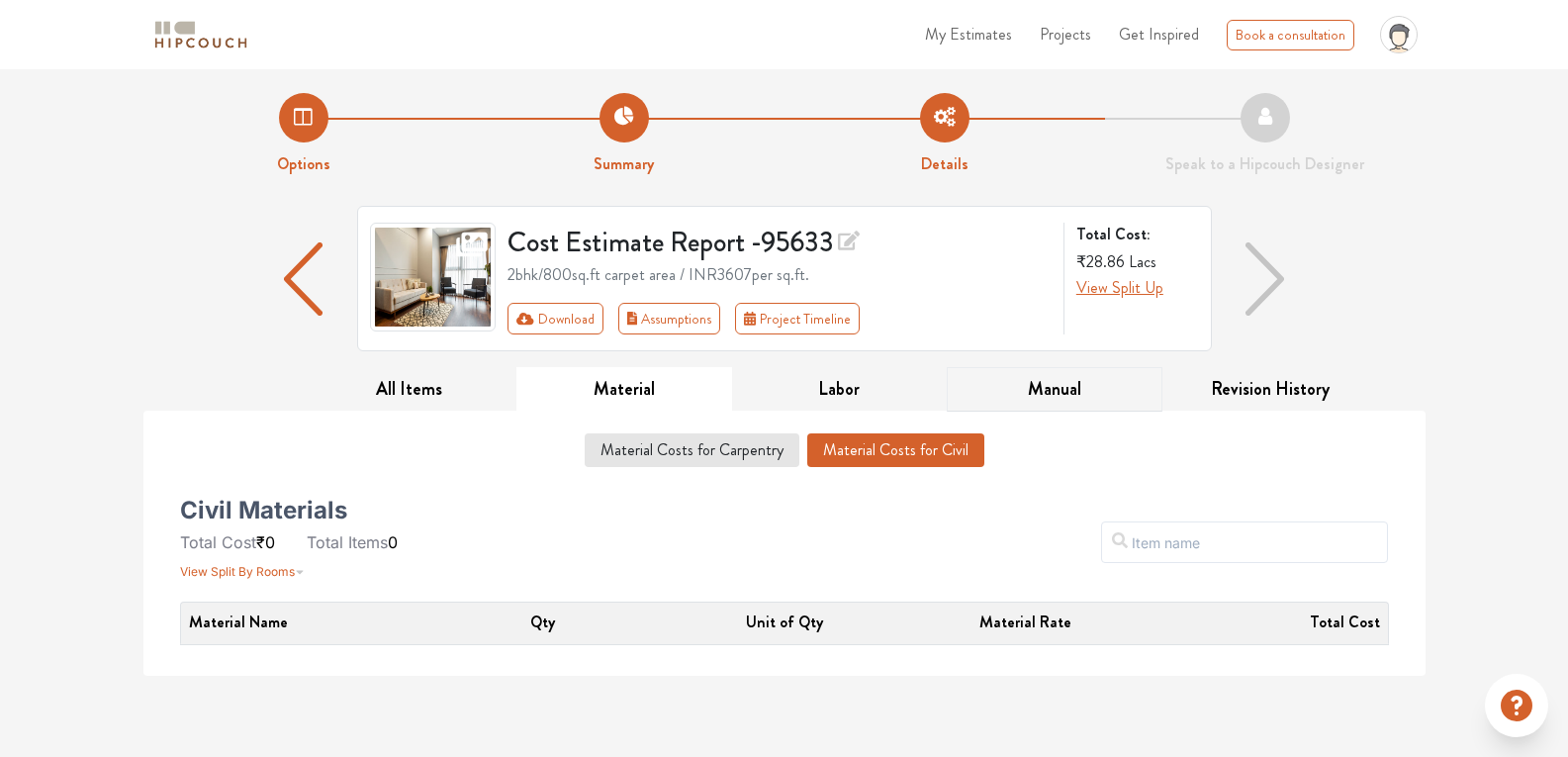
click at [1035, 395] on button "Manual" at bounding box center [1054, 389] width 215 height 45
